Goal: Transaction & Acquisition: Book appointment/travel/reservation

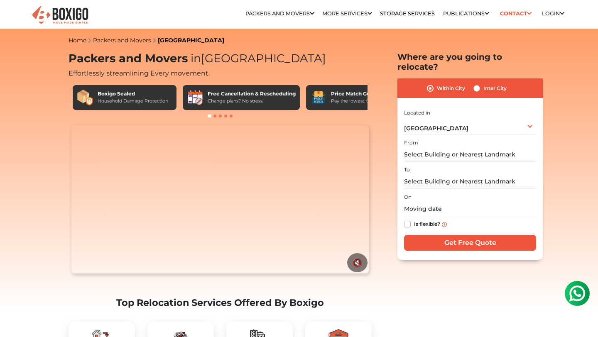
click at [486, 83] on label "Inter City" at bounding box center [494, 88] width 23 height 10
click at [480, 83] on input "Inter City" at bounding box center [476, 87] width 7 height 8
radio input "true"
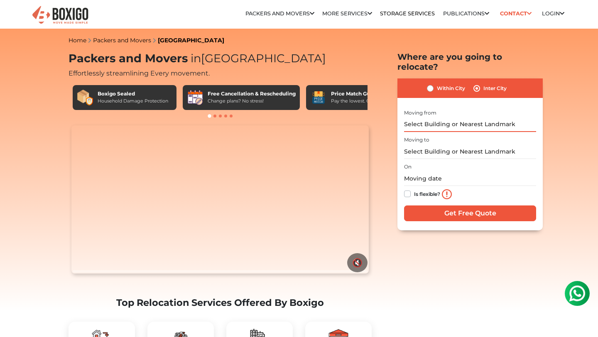
click at [455, 117] on input "text" at bounding box center [470, 124] width 132 height 15
type input "l"
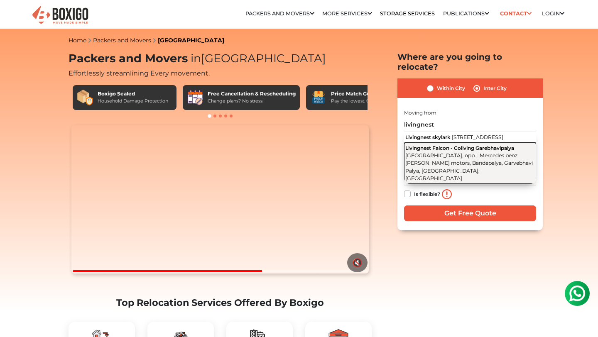
click at [444, 160] on span "7th Main 4th Cross Road, opp. : Mercedes benz Akshaya motors, Bandepalya, Garve…" at bounding box center [468, 166] width 127 height 29
type input "Livingnest Falcon - Coliving Garebhavipalya, 7th Main 4th Cross Road, opp. : Me…"
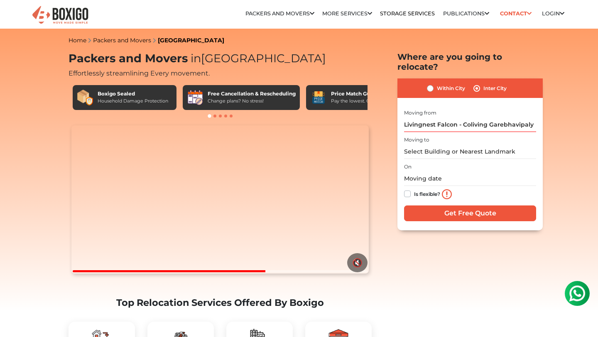
click at [444, 161] on div "On Is flexible?" at bounding box center [470, 181] width 132 height 41
click at [437, 144] on input "text" at bounding box center [470, 151] width 132 height 15
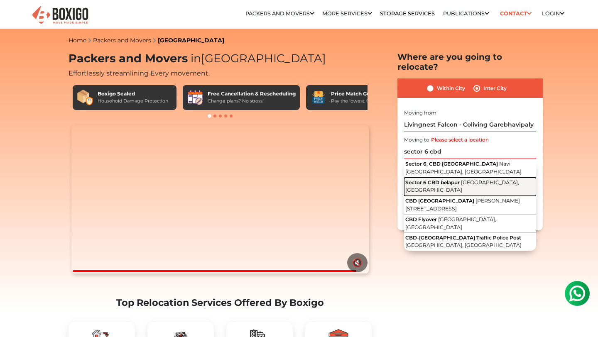
click at [470, 179] on span "Sector 6, CBD Belapur, Navi Mumbai, Maharashtra" at bounding box center [462, 186] width 114 height 14
type input "Sector 6 CBD belapur, Sector 6, CBD Belapur, Navi Mumbai, Maharashtra"
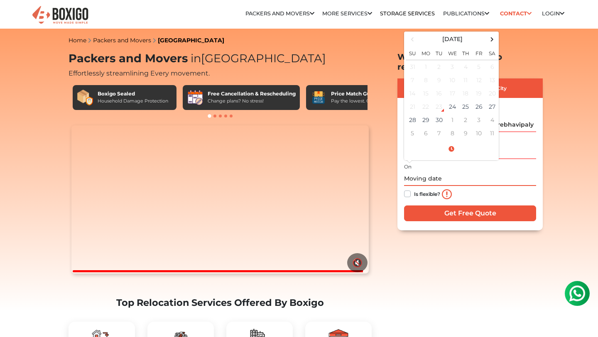
click at [451, 171] on input "text" at bounding box center [470, 178] width 132 height 15
click at [471, 100] on td "25" at bounding box center [465, 106] width 13 height 13
type input "09/25/2025 12:00 AM"
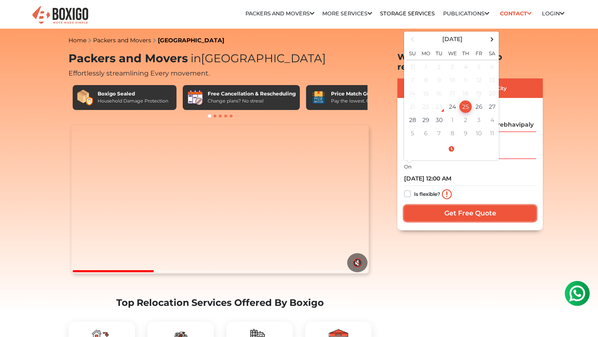
click at [425, 208] on input "Get Free Quote" at bounding box center [470, 213] width 132 height 16
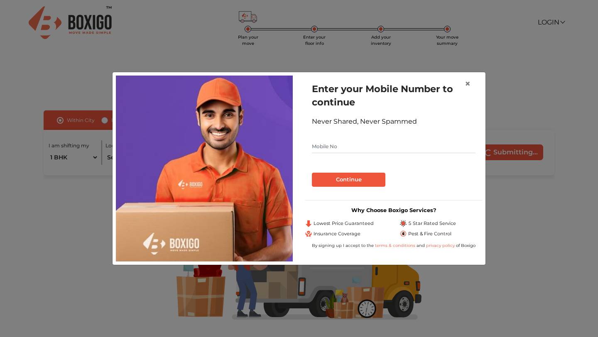
click at [365, 149] on input "text" at bounding box center [394, 146] width 164 height 13
type input "8896311400"
click at [312, 173] on button "Continue" at bounding box center [348, 180] width 73 height 14
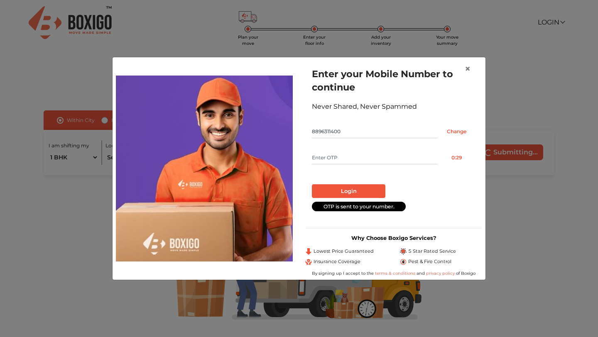
click at [353, 152] on input "text" at bounding box center [375, 157] width 126 height 13
type input "4403"
click at [355, 189] on button "Login" at bounding box center [348, 191] width 73 height 14
radio input "false"
radio input "true"
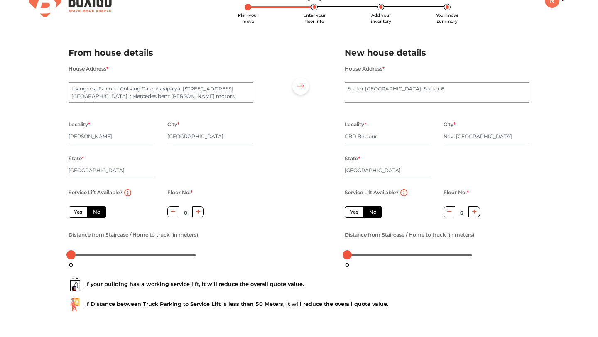
scroll to position [12, 0]
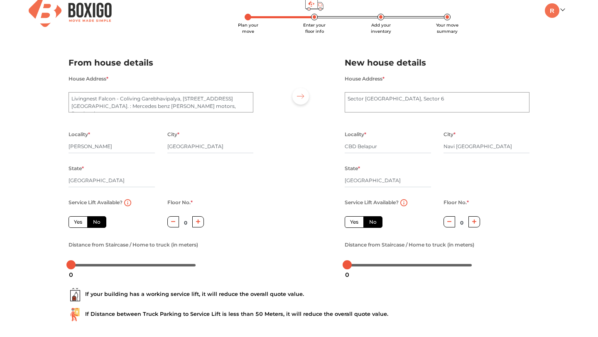
click at [78, 222] on label "Yes" at bounding box center [77, 222] width 19 height 12
click at [78, 222] on input "Yes" at bounding box center [76, 220] width 5 height 5
radio input "true"
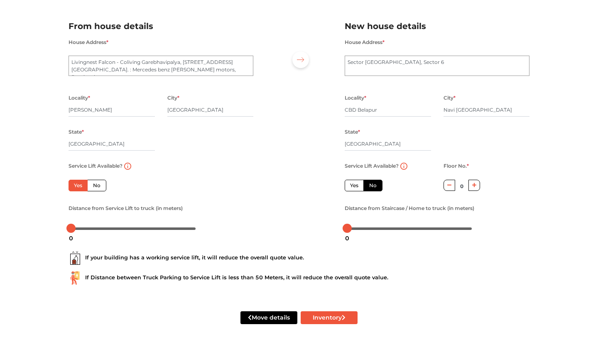
scroll to position [57, 0]
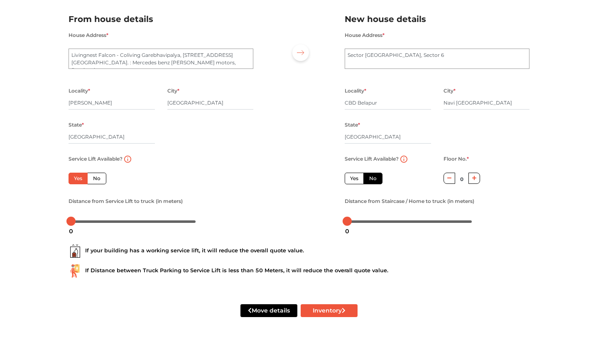
click at [351, 175] on label "Yes" at bounding box center [354, 179] width 19 height 12
click at [351, 175] on input "Yes" at bounding box center [352, 177] width 5 height 5
radio input "false"
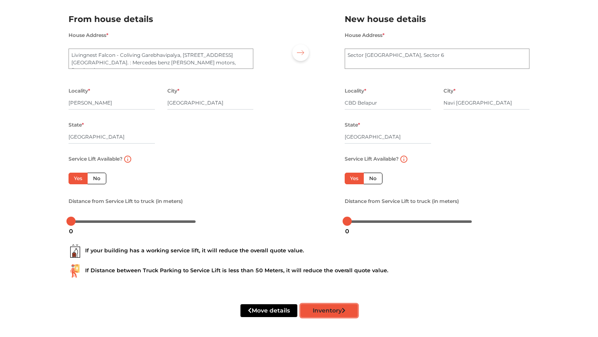
click at [333, 314] on button "Inventory" at bounding box center [329, 310] width 57 height 13
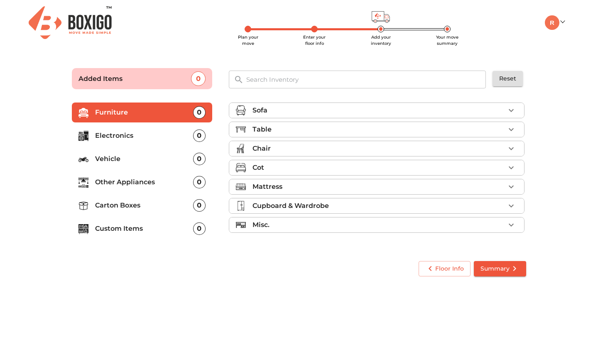
click at [168, 132] on p "Electronics" at bounding box center [144, 136] width 98 height 10
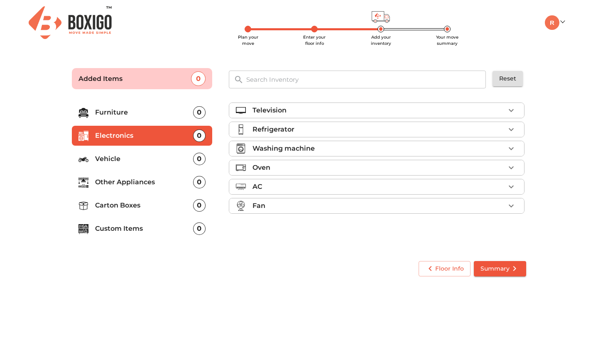
click at [340, 165] on div "Oven" at bounding box center [378, 168] width 252 height 10
click at [513, 222] on span "Add" at bounding box center [504, 221] width 18 height 10
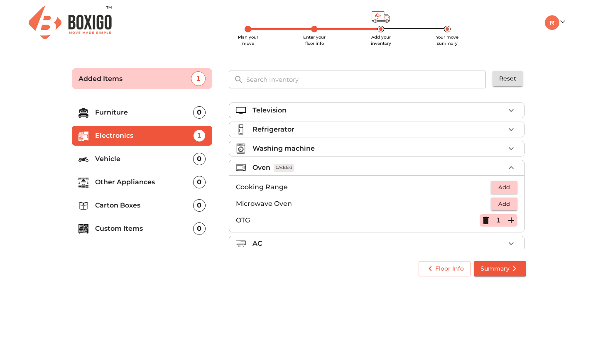
click at [129, 180] on p "Other Appliances" at bounding box center [144, 182] width 98 height 10
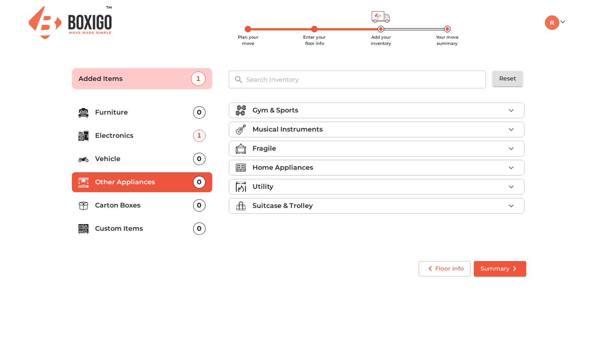
click at [152, 209] on p "Carton Boxes" at bounding box center [144, 205] width 98 height 10
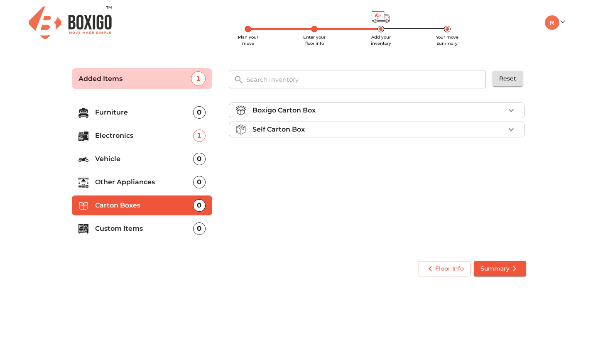
click at [512, 127] on icon "button" at bounding box center [511, 130] width 10 height 10
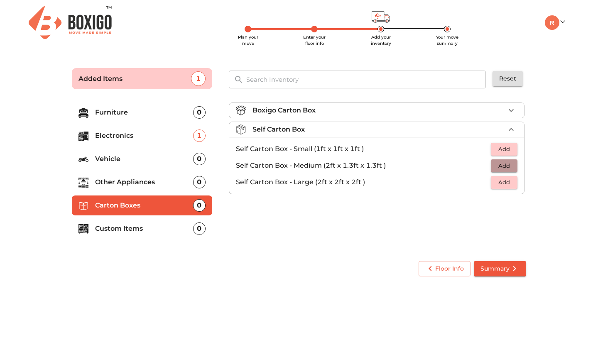
click at [505, 166] on span "Add" at bounding box center [504, 166] width 18 height 10
click at [508, 165] on icon "button" at bounding box center [511, 166] width 6 height 6
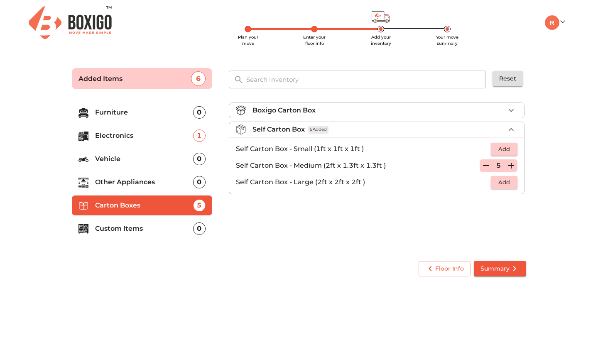
click at [508, 108] on icon "button" at bounding box center [511, 110] width 10 height 10
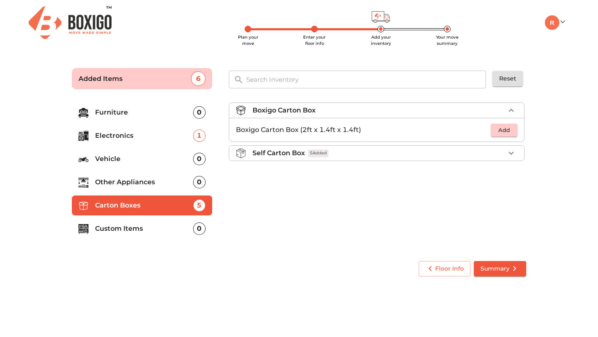
click at [157, 225] on p "Custom Items" at bounding box center [144, 229] width 98 height 10
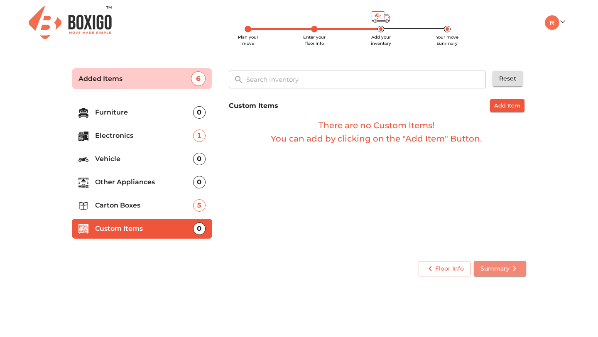
click at [511, 270] on icon "submit" at bounding box center [514, 269] width 10 height 10
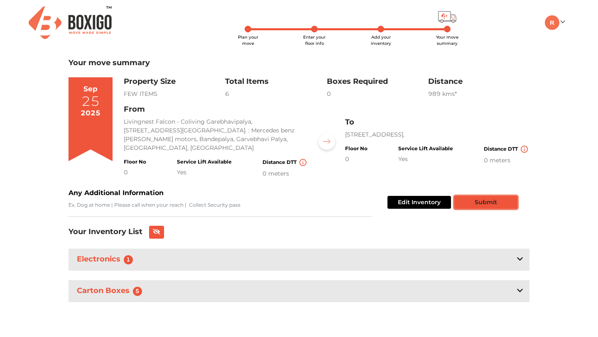
click at [486, 196] on button "Submit" at bounding box center [485, 202] width 63 height 13
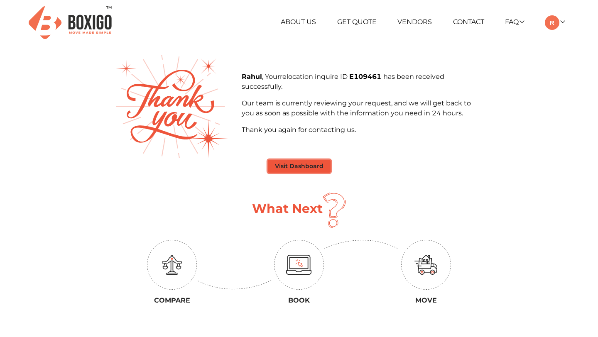
click at [301, 167] on button "Visit Dashboard" at bounding box center [299, 166] width 63 height 13
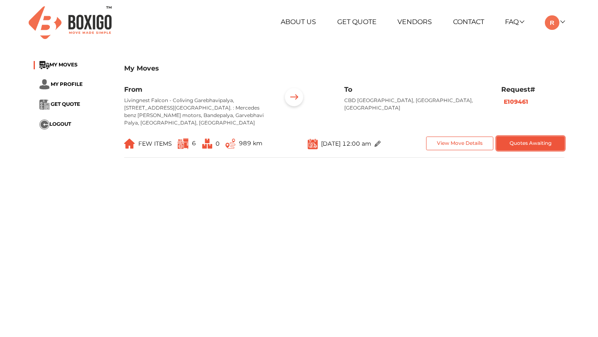
click at [523, 139] on button "Quotes Awaiting" at bounding box center [530, 144] width 68 height 14
click at [525, 137] on button "Quotes Awaiting" at bounding box center [530, 144] width 68 height 14
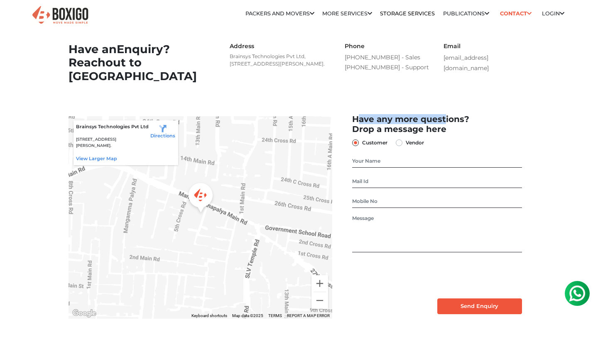
drag, startPoint x: 351, startPoint y: 134, endPoint x: 451, endPoint y: 135, distance: 99.6
click at [451, 135] on div "Have any more questions? Drop a message here Customer Vendor" at bounding box center [437, 214] width 185 height 200
